Goal: Information Seeking & Learning: Learn about a topic

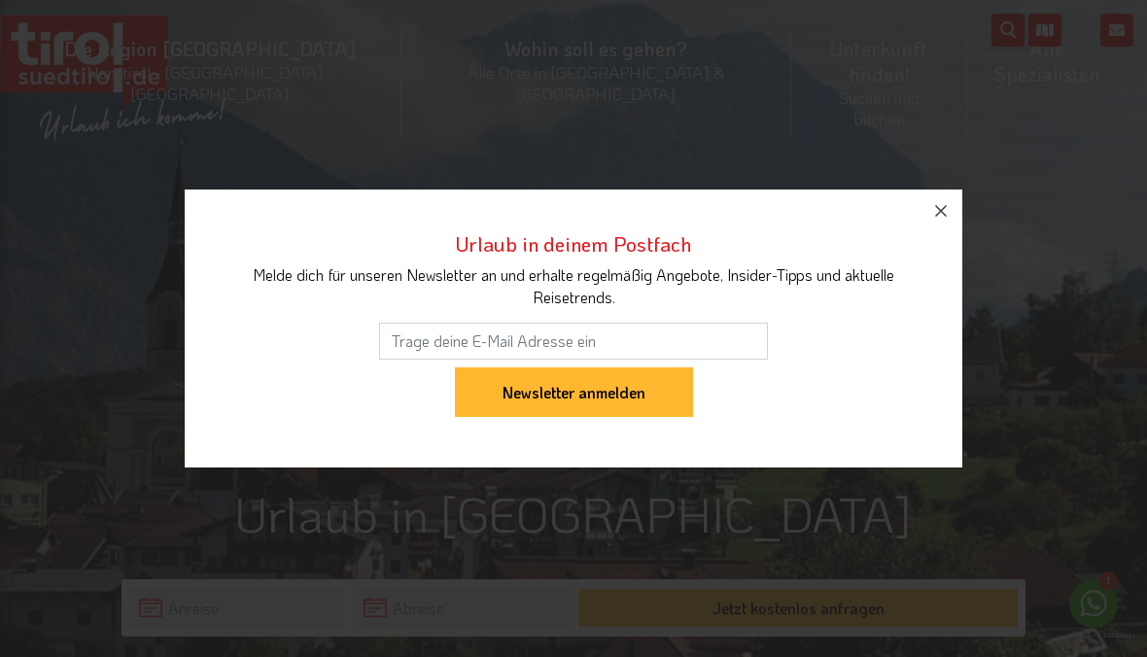
click at [949, 195] on button "button" at bounding box center [941, 211] width 43 height 43
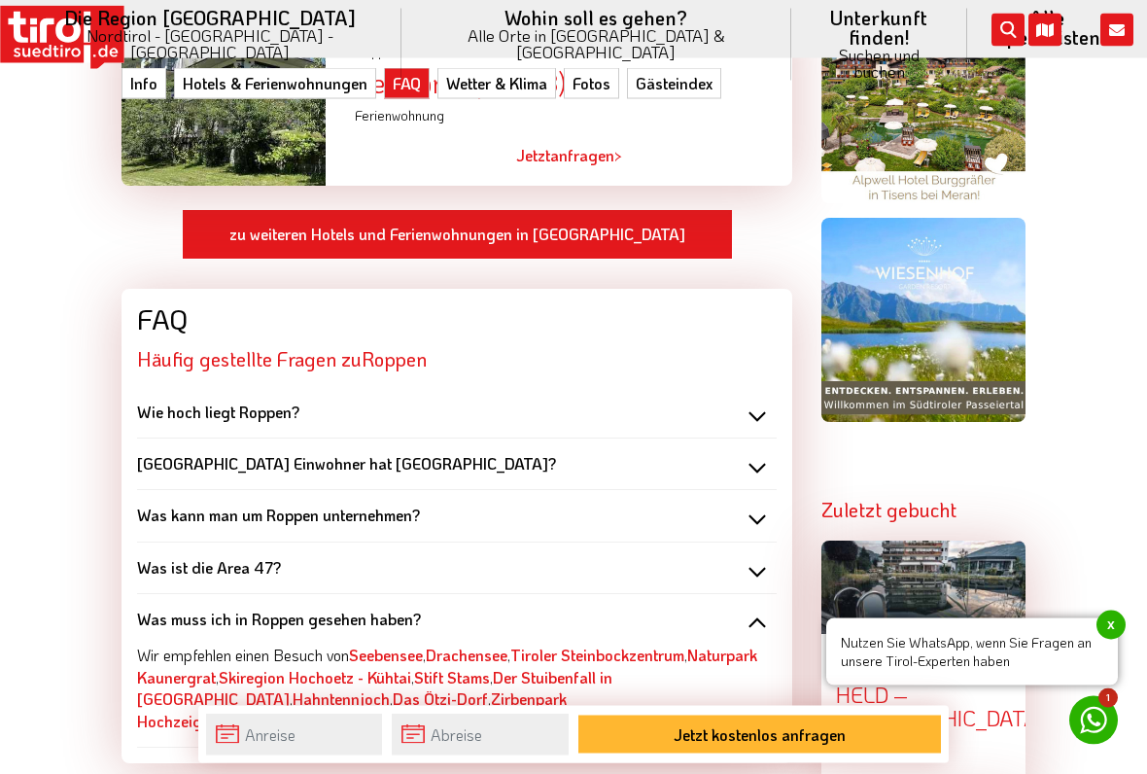
scroll to position [1730, 0]
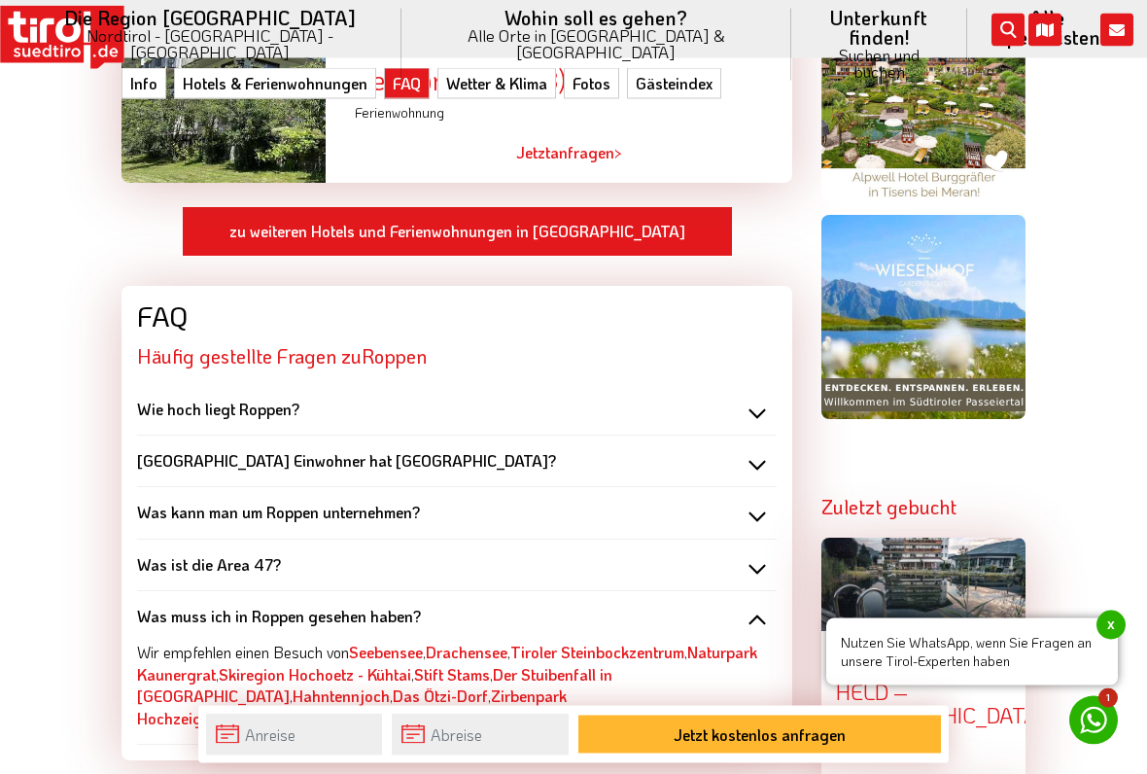
click at [766, 400] on div "Wie hoch liegt Roppen?" at bounding box center [457, 410] width 640 height 21
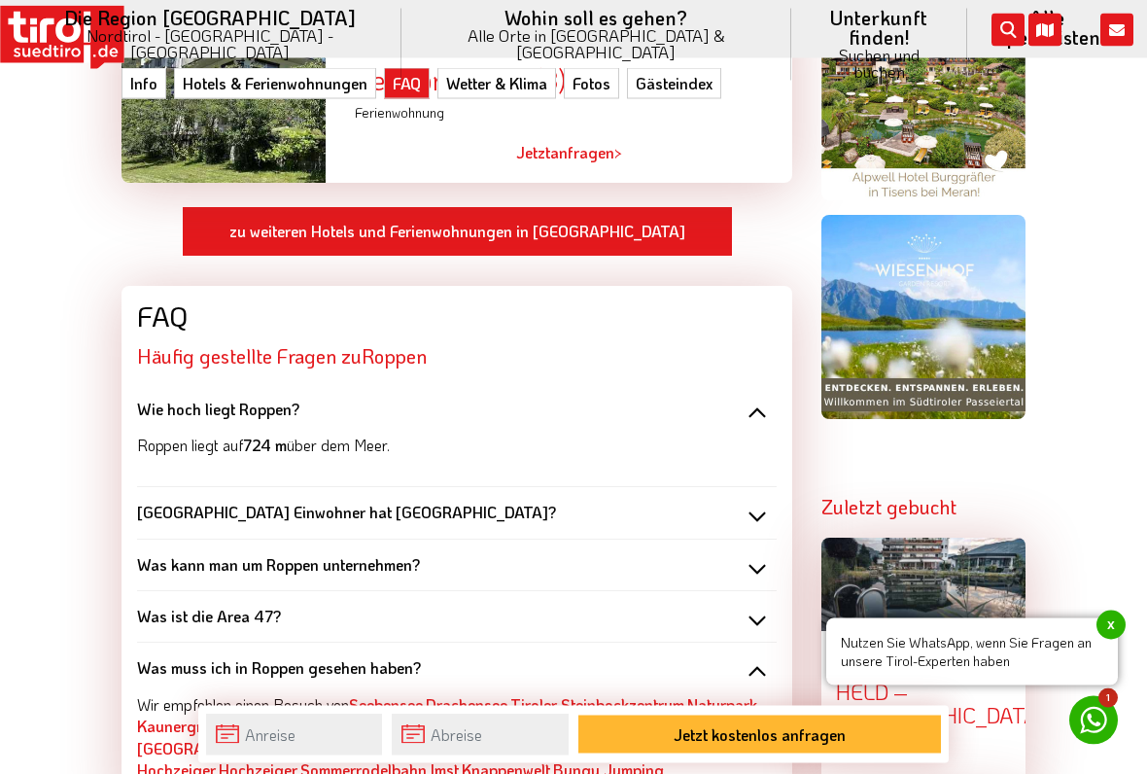
scroll to position [1731, 0]
click at [772, 399] on div "Wie hoch liegt Roppen?" at bounding box center [457, 409] width 640 height 21
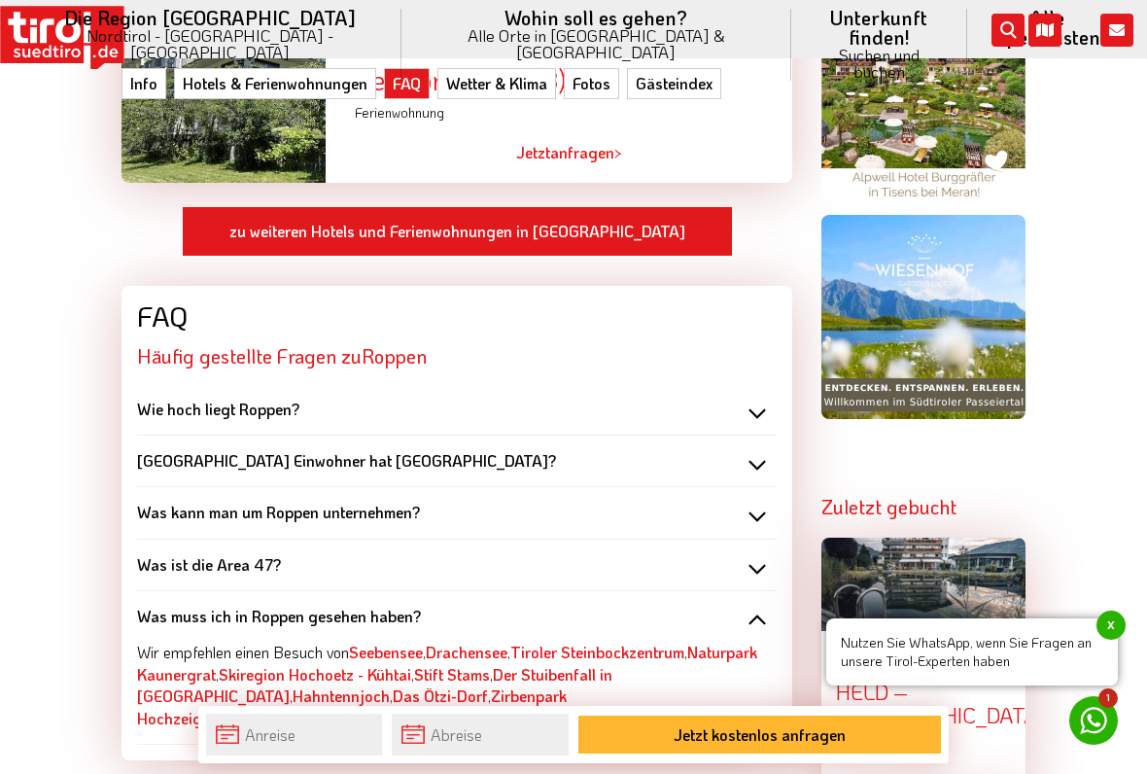
click at [769, 502] on div "Was kann man um Roppen unternehmen?" at bounding box center [457, 512] width 640 height 21
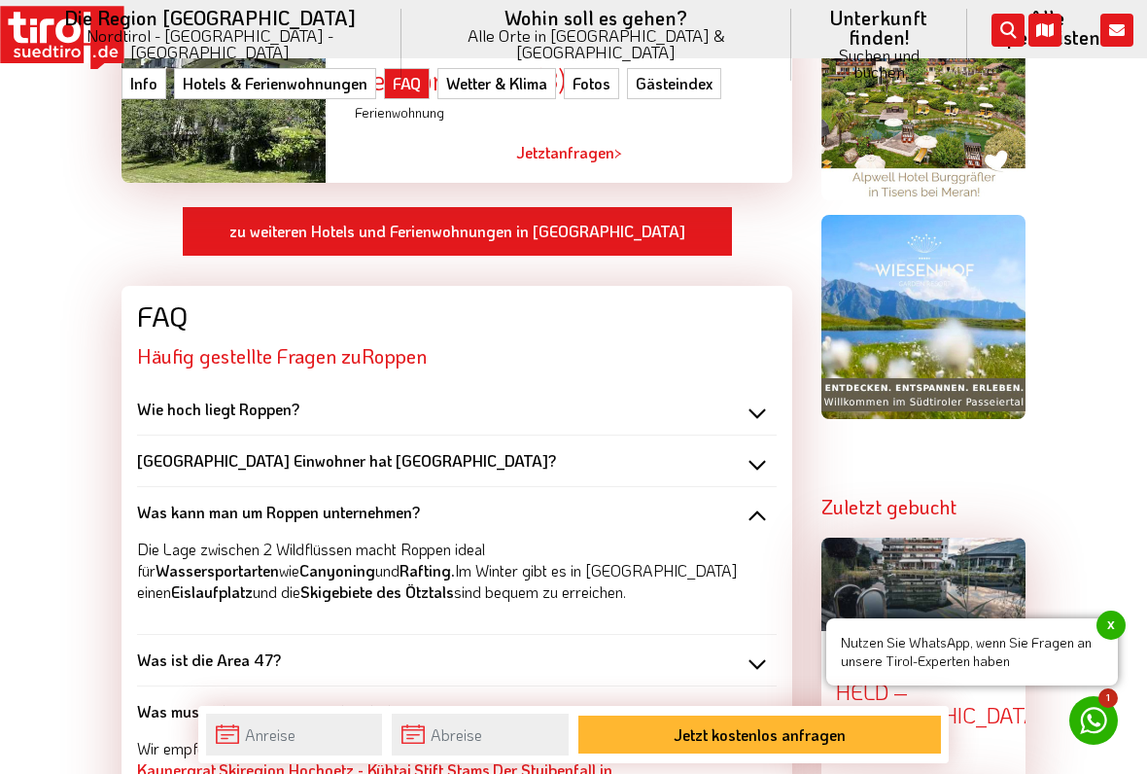
click at [754, 502] on div "Was kann man um Roppen unternehmen?" at bounding box center [457, 512] width 640 height 21
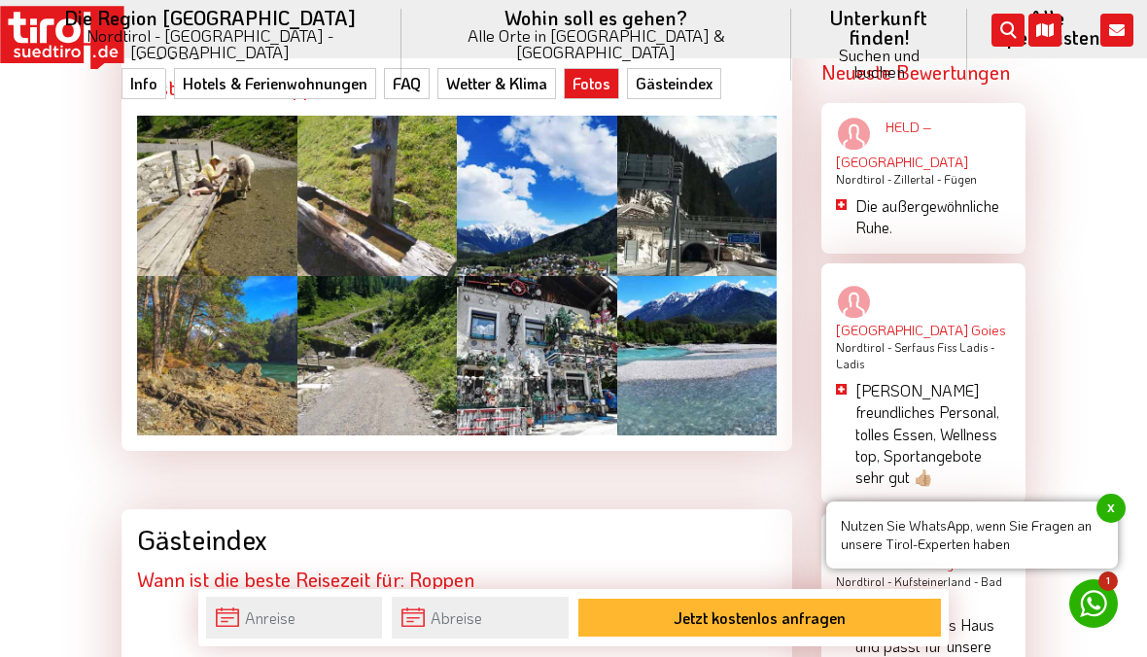
scroll to position [2914, 0]
click at [437, 202] on div at bounding box center [377, 197] width 160 height 160
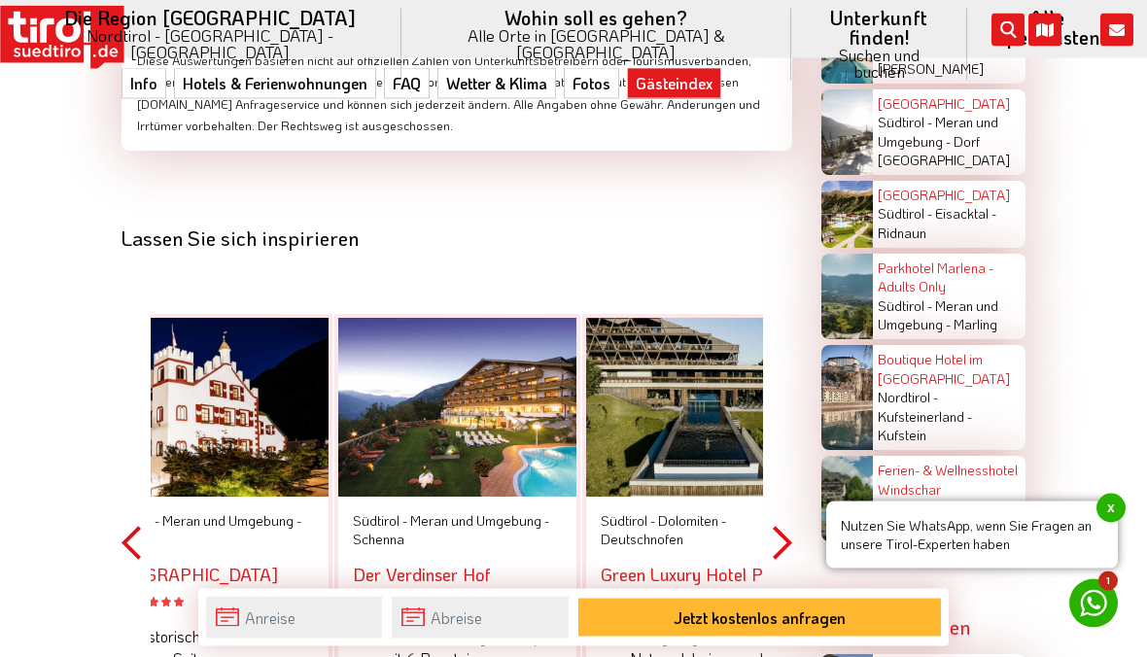
scroll to position [4074, 0]
